Goal: Information Seeking & Learning: Learn about a topic

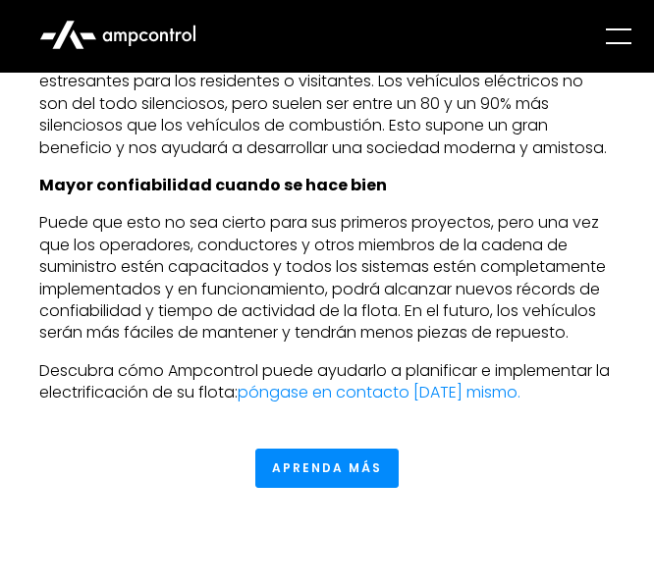
scroll to position [10790, 0]
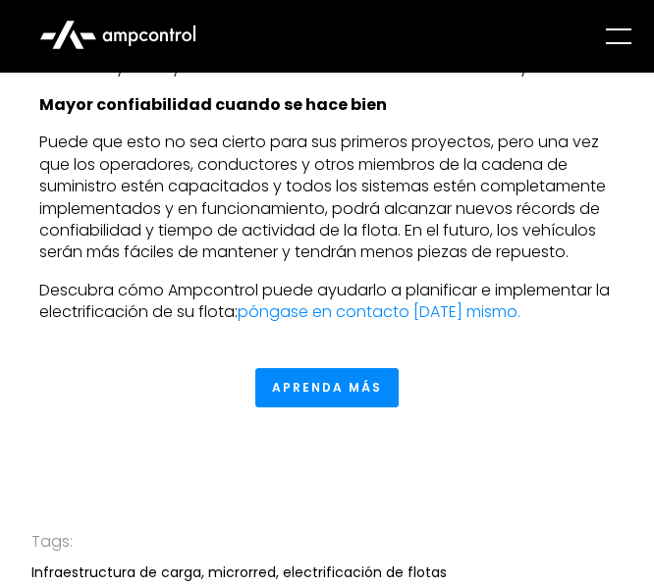
click at [381, 406] on link "Aprenda más" at bounding box center [326, 387] width 143 height 39
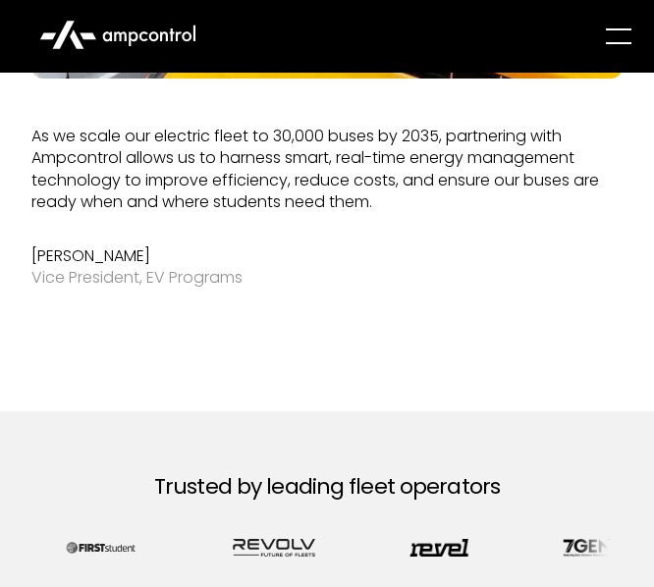
scroll to position [1304, 0]
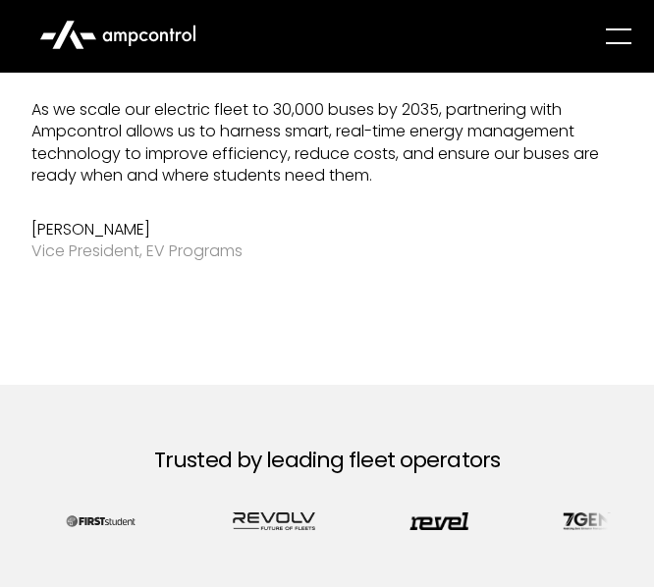
drag, startPoint x: 664, startPoint y: 53, endPoint x: 643, endPoint y: 211, distance: 159.5
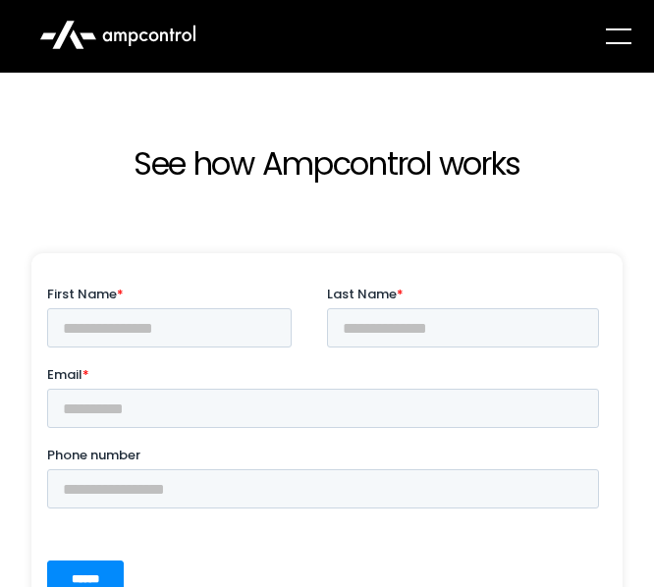
scroll to position [16, 0]
